Goal: Task Accomplishment & Management: Complete application form

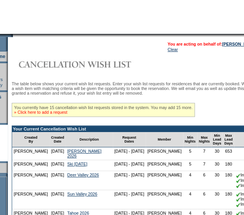
scroll to position [65, 38]
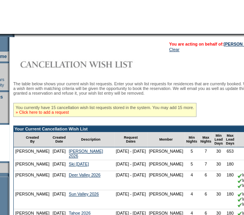
click at [69, 113] on link "» Click here to add a request" at bounding box center [42, 112] width 53 height 5
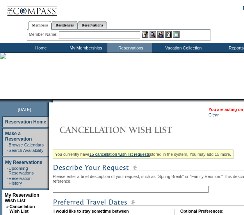
scroll to position [65, 0]
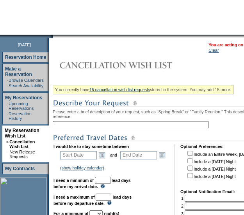
click at [77, 128] on input "text" at bounding box center [131, 124] width 156 height 7
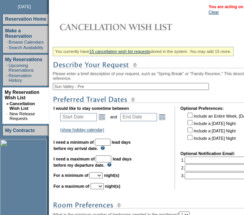
scroll to position [104, 0]
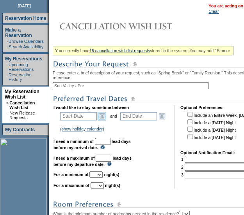
type input "Sun Valley - Pre"
click at [103, 120] on link "Open the calendar popup." at bounding box center [101, 116] width 9 height 9
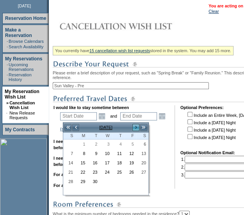
click at [134, 129] on link ">" at bounding box center [136, 128] width 8 height 8
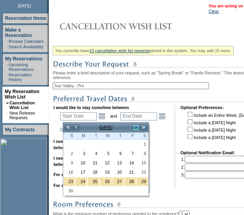
click at [134, 129] on link ">" at bounding box center [136, 128] width 8 height 8
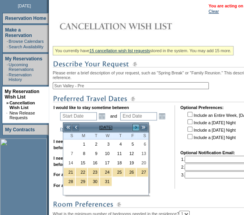
click at [134, 129] on link ">" at bounding box center [136, 128] width 8 height 8
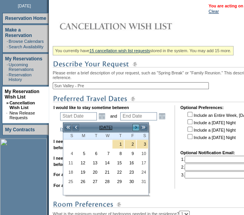
click at [134, 129] on link ">" at bounding box center [136, 128] width 8 height 8
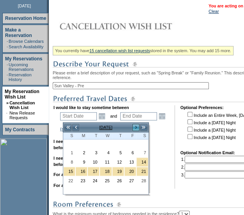
click at [134, 129] on link ">" at bounding box center [136, 128] width 8 height 8
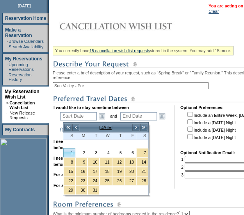
click at [72, 153] on link "1" at bounding box center [69, 152] width 11 height 9
type input "2026-03-01"
type input "2026-03-02"
type input "3/1/2026"
type input "3/2/2026"
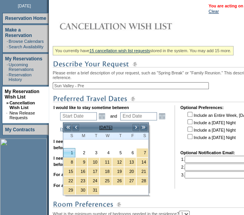
type input "181"
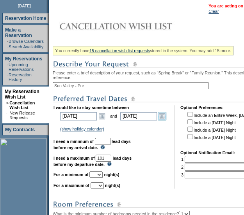
click at [166, 115] on link "Open the calendar popup." at bounding box center [161, 116] width 9 height 9
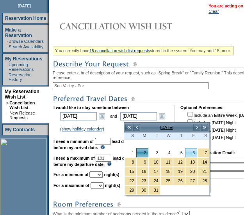
click at [194, 152] on link "6" at bounding box center [190, 152] width 11 height 9
type input "2026-03-06"
type input "3/6/2026"
type input "185"
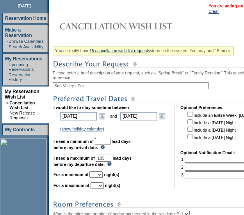
click at [192, 124] on input "checkbox" at bounding box center [189, 121] width 5 height 5
checkbox input "true"
click at [105, 119] on link "Open the calendar popup." at bounding box center [101, 116] width 9 height 9
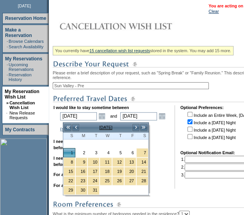
click at [166, 103] on img at bounding box center [170, 99] width 234 height 10
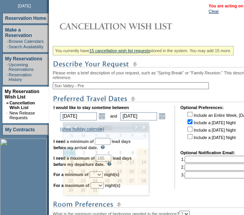
scroll to position [152, 0]
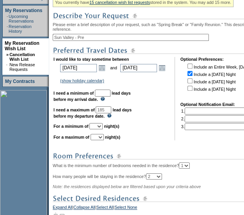
click at [107, 95] on input "text" at bounding box center [103, 93] width 16 height 7
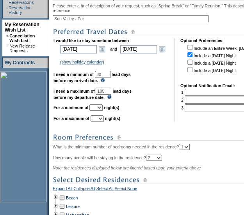
type input "30"
click at [102, 111] on select "1 2 3 4 5 6 7 8 9 10 11 12 13 14" at bounding box center [95, 107] width 13 height 6
select select "2"
click at [99, 108] on select "1 2 3 4 5 6 7 8 9 10 11 12 13 14" at bounding box center [95, 107] width 13 height 6
click at [104, 122] on select "1 2 3 4 5 6 7 8 9 10 11 12 13 14" at bounding box center [96, 118] width 13 height 6
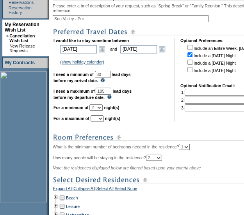
select select "5"
click at [100, 119] on select "1 2 3 4 5 6 7 8 9 10 11 12 13 14" at bounding box center [96, 118] width 13 height 6
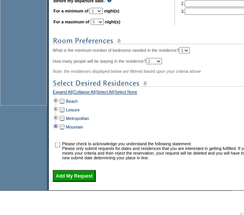
scroll to position [267, 0]
click at [59, 130] on td at bounding box center [56, 126] width 6 height 9
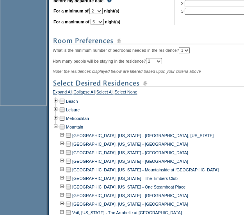
scroll to position [378, 0]
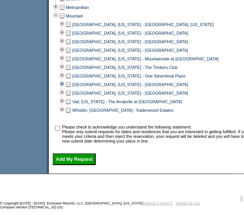
click at [63, 89] on td at bounding box center [62, 84] width 6 height 9
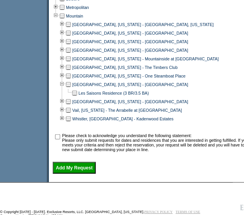
click at [75, 97] on td at bounding box center [74, 93] width 6 height 9
click at [60, 139] on input "checkbox" at bounding box center [57, 136] width 5 height 5
checkbox input "true"
click at [73, 174] on input "Add My Request" at bounding box center [74, 168] width 43 height 12
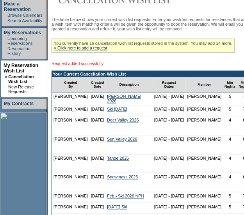
scroll to position [131, 0]
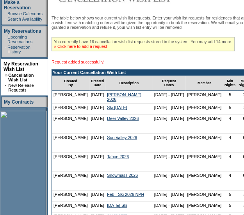
click at [99, 49] on link "» Click here to add a request" at bounding box center [80, 46] width 53 height 5
